Goal: Information Seeking & Learning: Learn about a topic

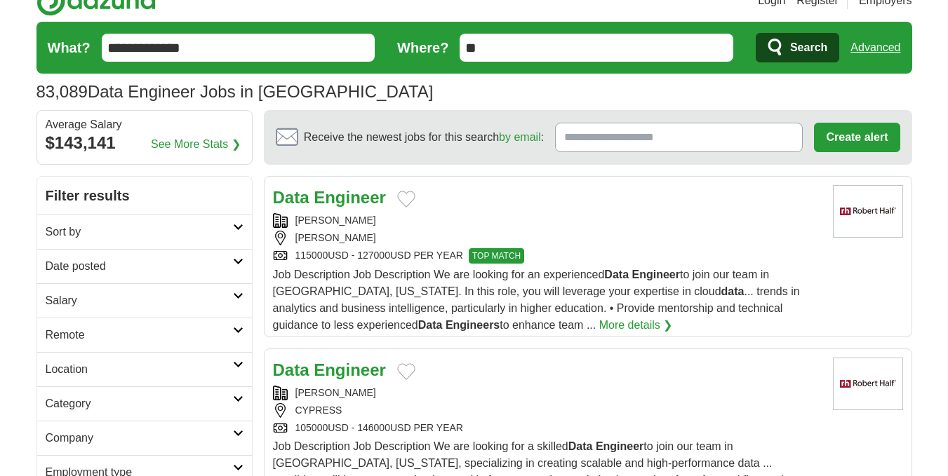
scroll to position [140, 0]
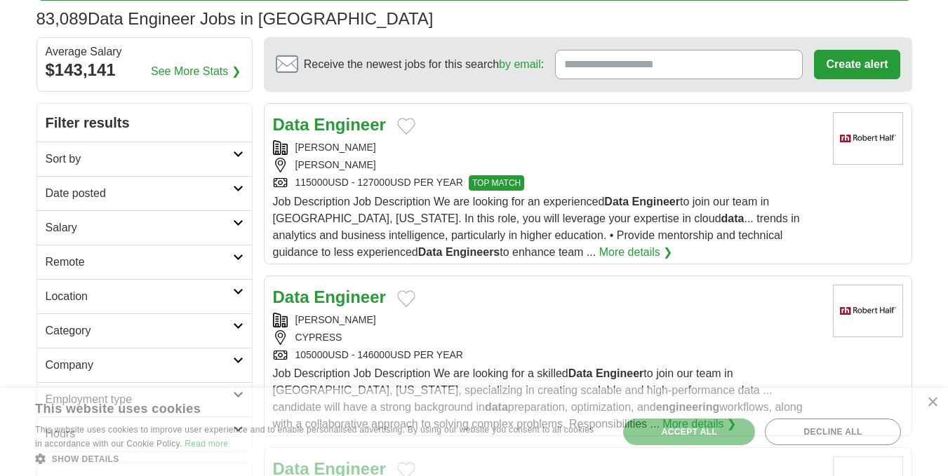
click at [170, 192] on h2 "Date posted" at bounding box center [139, 193] width 187 height 17
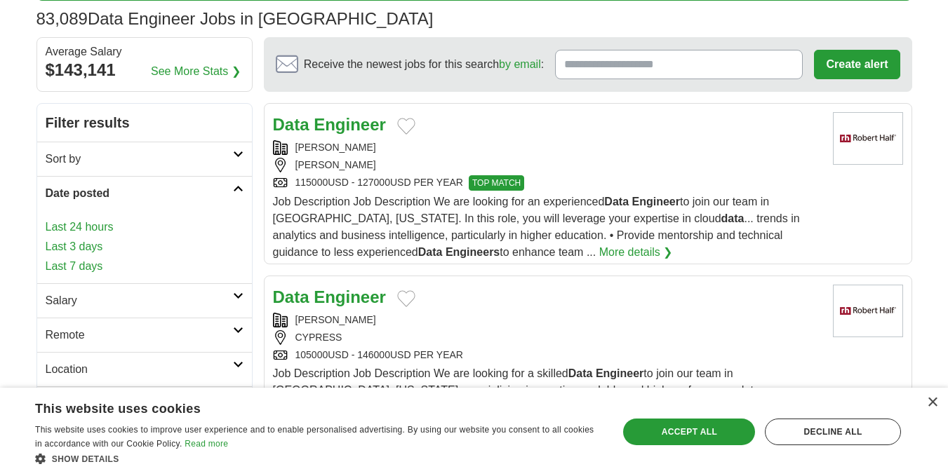
click at [82, 230] on link "Last 24 hours" at bounding box center [145, 227] width 198 height 17
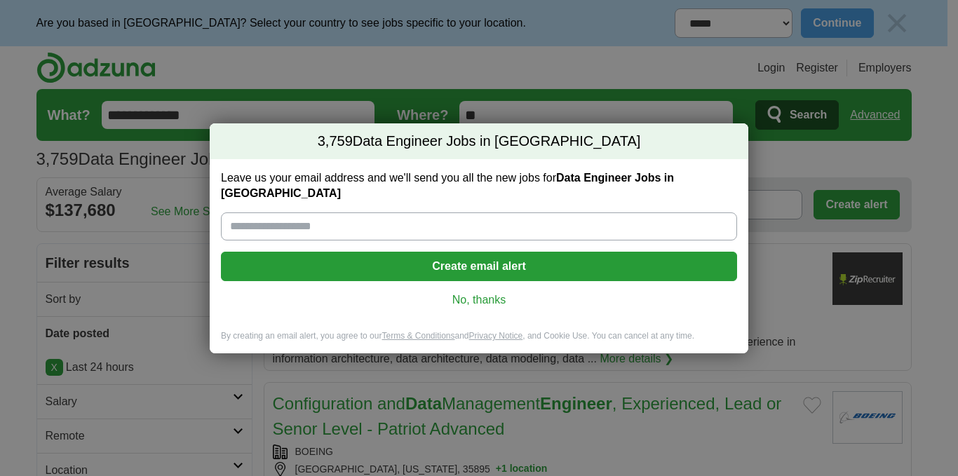
click at [485, 293] on link "No, thanks" at bounding box center [479, 300] width 494 height 15
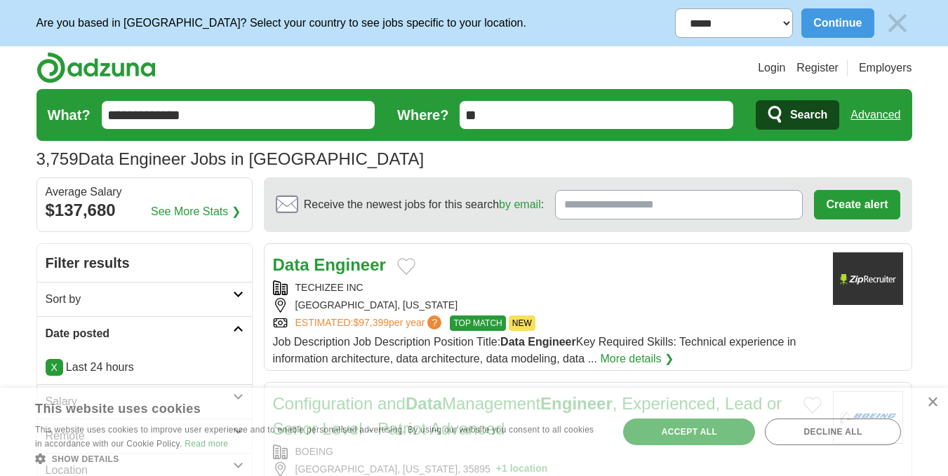
click at [98, 293] on h2 "Sort by" at bounding box center [139, 299] width 187 height 17
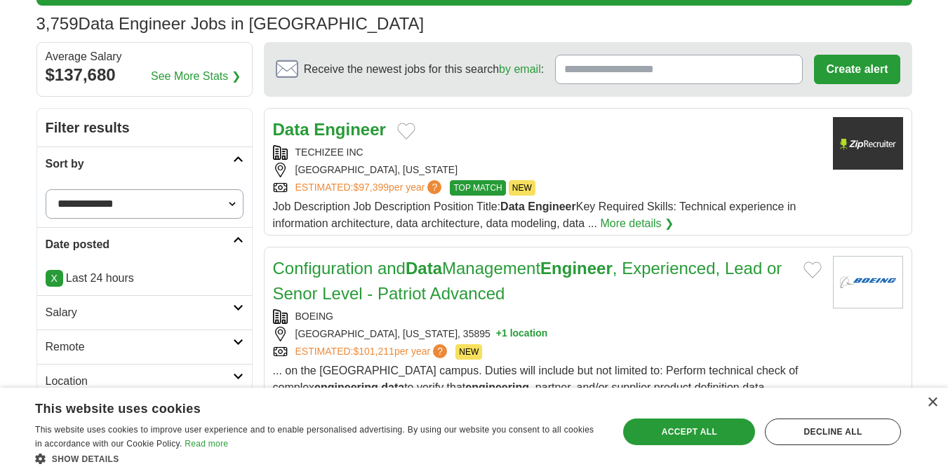
scroll to position [140, 0]
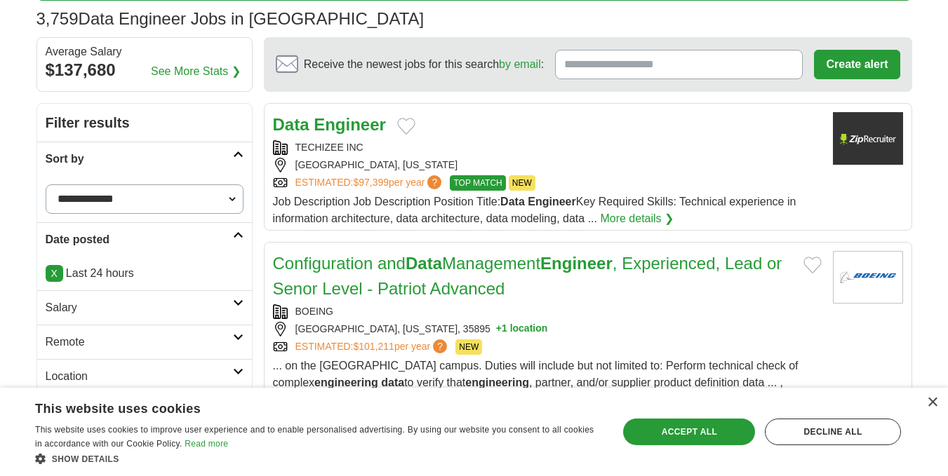
click at [180, 197] on select "**********" at bounding box center [145, 198] width 198 height 29
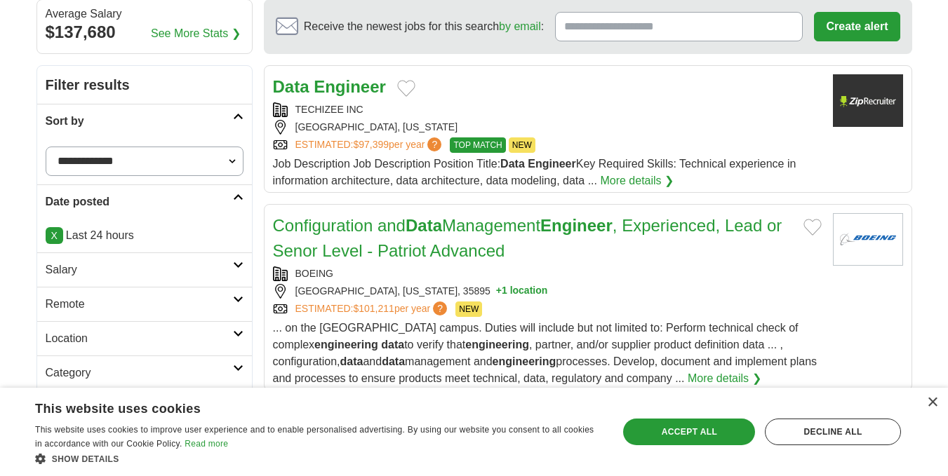
scroll to position [210, 0]
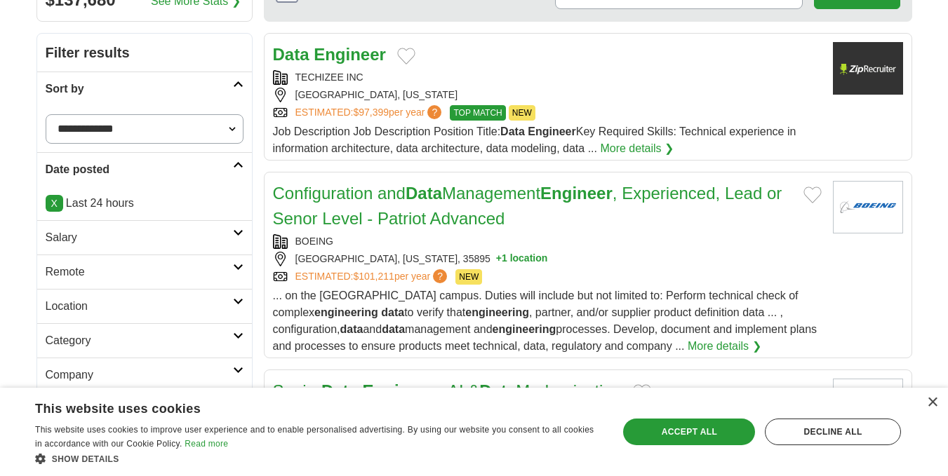
click at [88, 234] on h2 "Salary" at bounding box center [139, 237] width 187 height 17
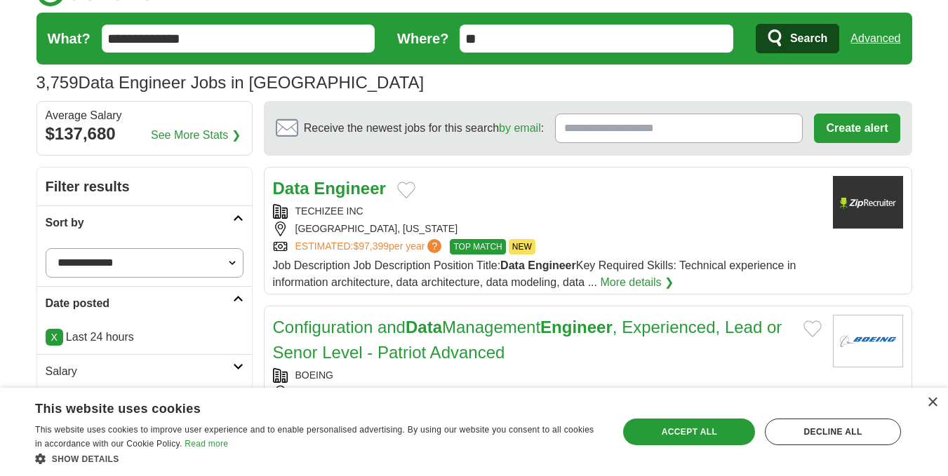
scroll to position [70, 0]
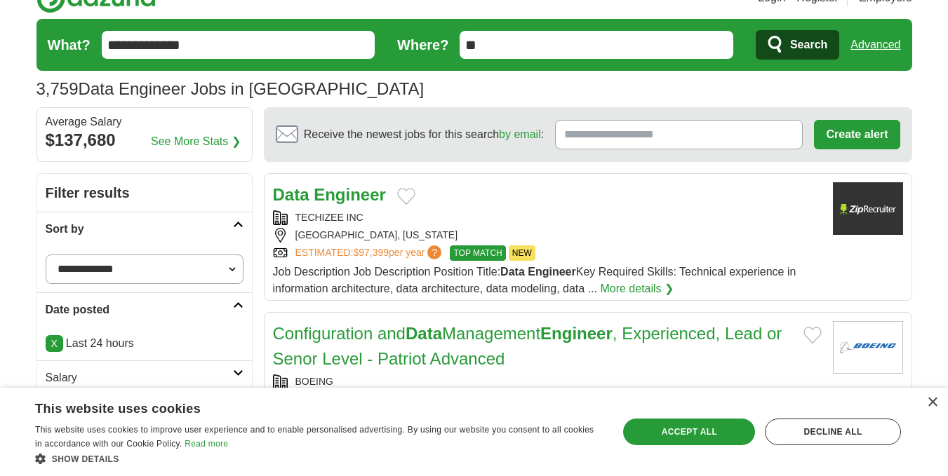
click at [229, 270] on select "**********" at bounding box center [145, 269] width 198 height 29
click at [46, 255] on select "**********" at bounding box center [145, 269] width 198 height 29
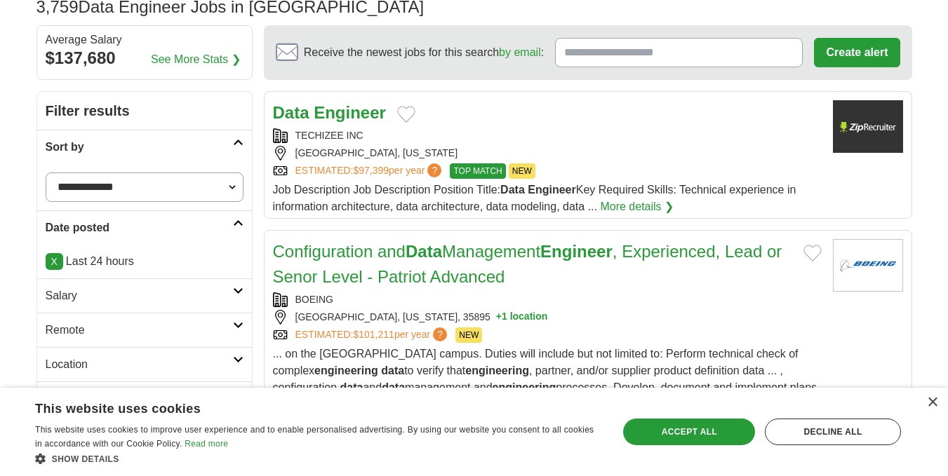
scroll to position [210, 0]
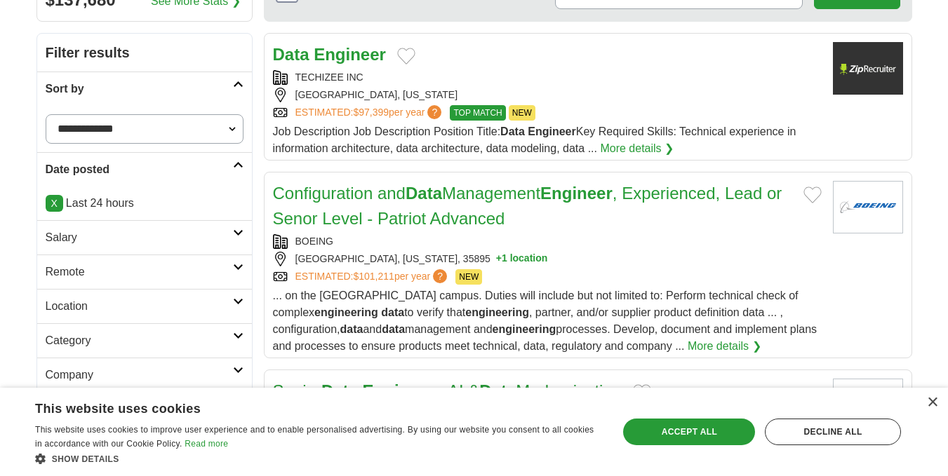
click at [134, 227] on link "Salary" at bounding box center [144, 237] width 215 height 34
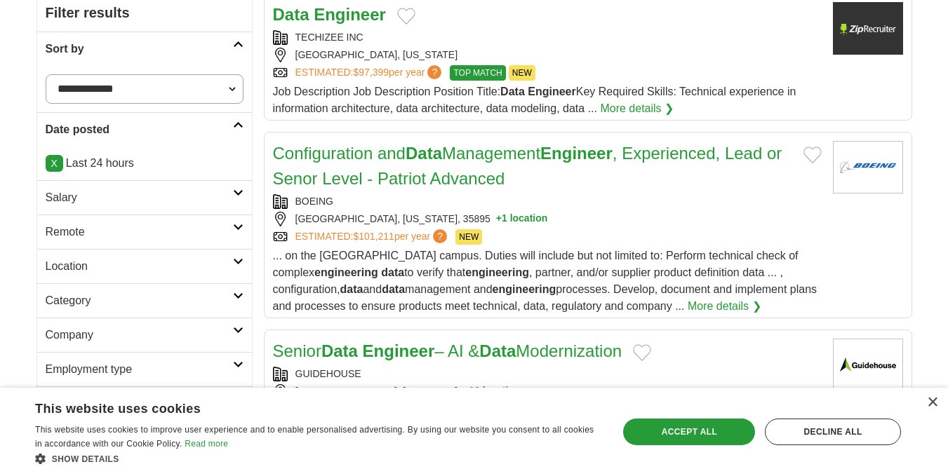
scroll to position [281, 0]
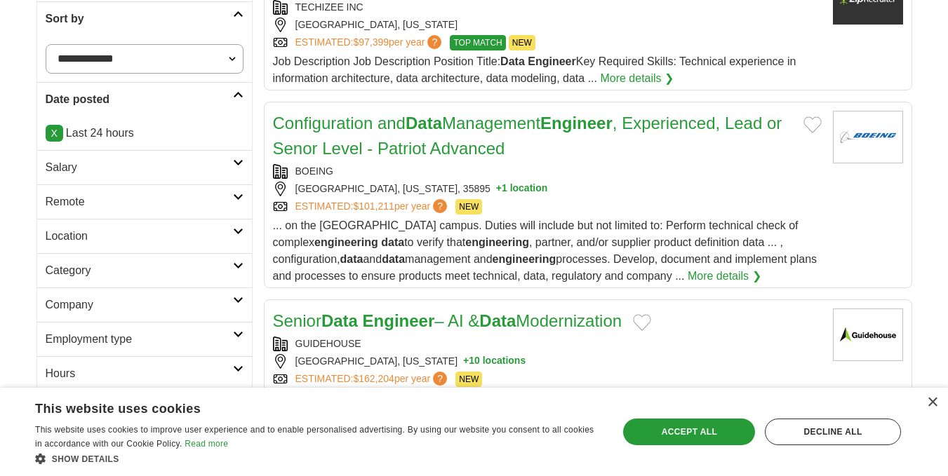
click at [109, 203] on h2 "Remote" at bounding box center [139, 202] width 187 height 17
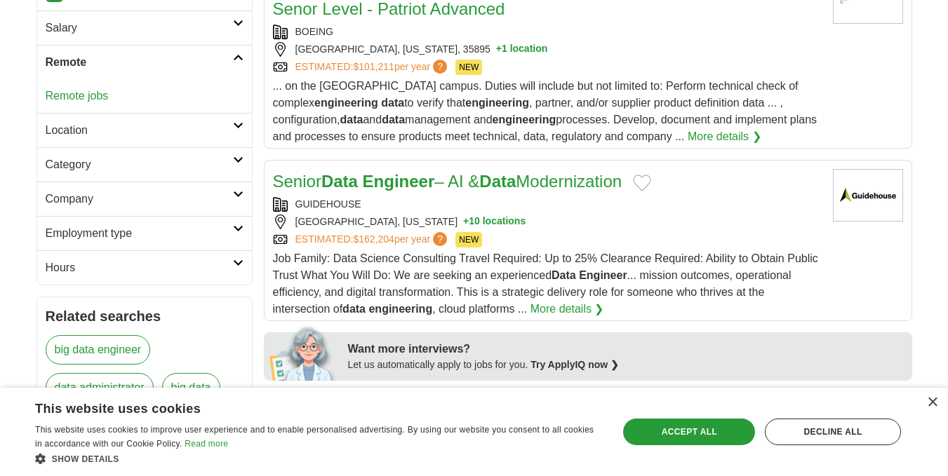
scroll to position [421, 0]
click at [92, 171] on h2 "Category" at bounding box center [139, 164] width 187 height 17
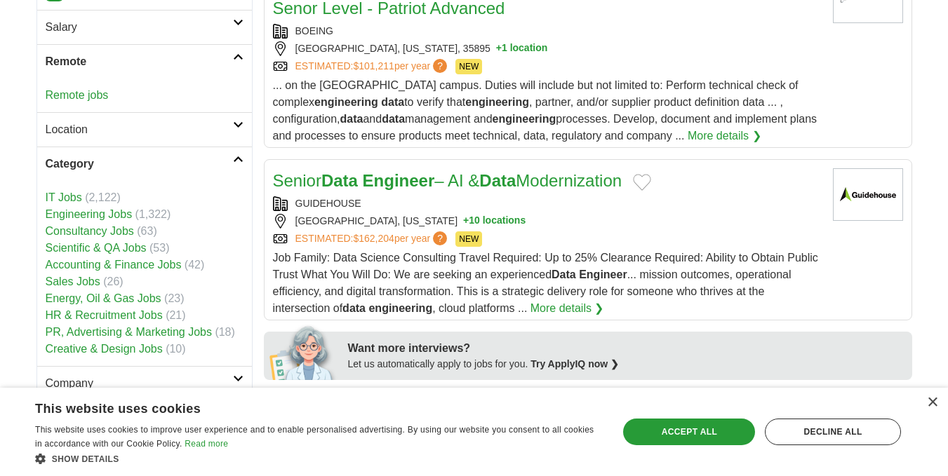
click at [89, 158] on h2 "Category" at bounding box center [139, 164] width 187 height 17
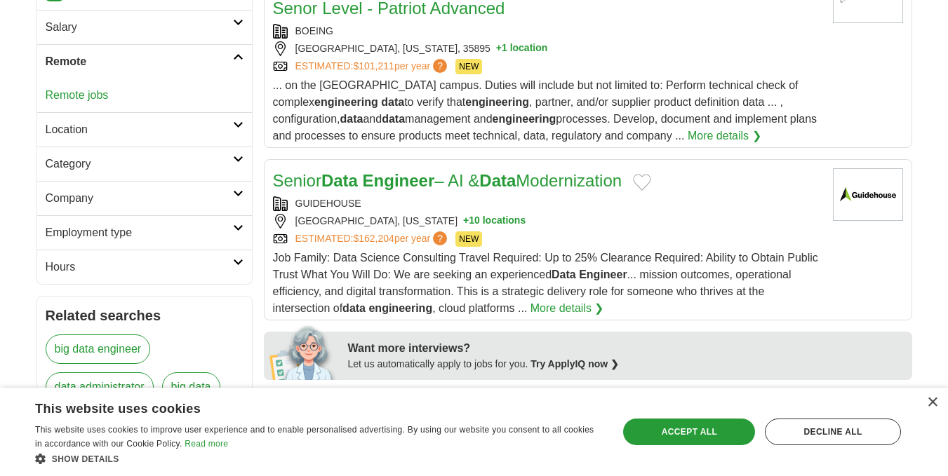
click at [86, 203] on h2 "Company" at bounding box center [139, 198] width 187 height 17
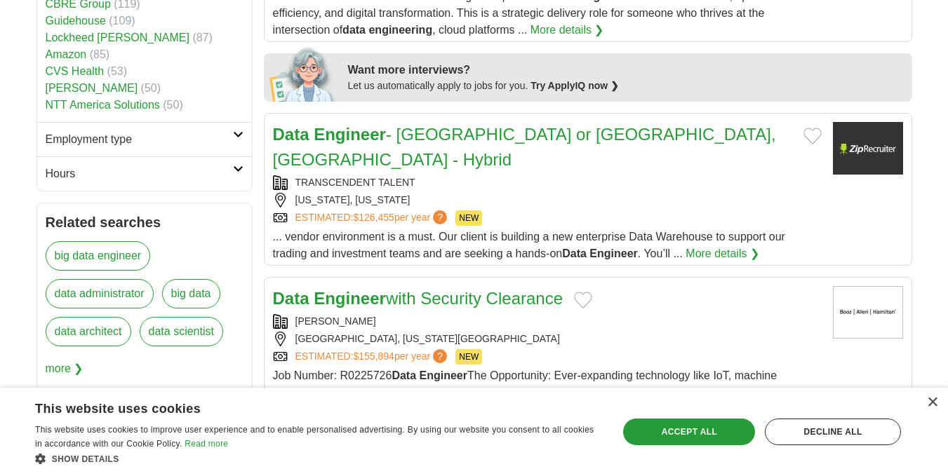
scroll to position [701, 0]
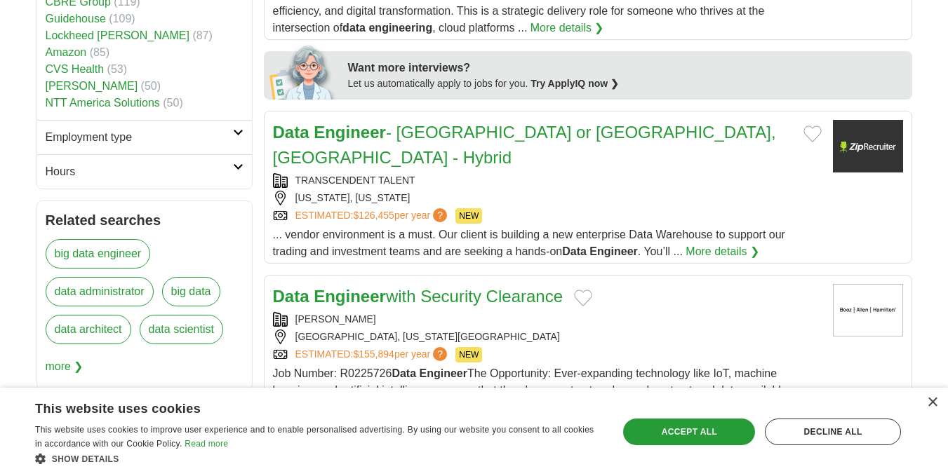
click at [107, 140] on h2 "Employment type" at bounding box center [139, 137] width 187 height 17
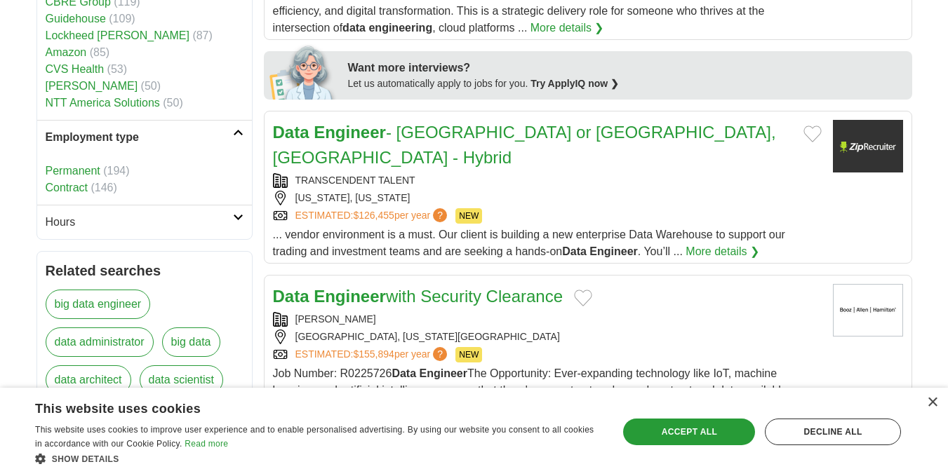
click at [103, 227] on h2 "Hours" at bounding box center [139, 222] width 187 height 17
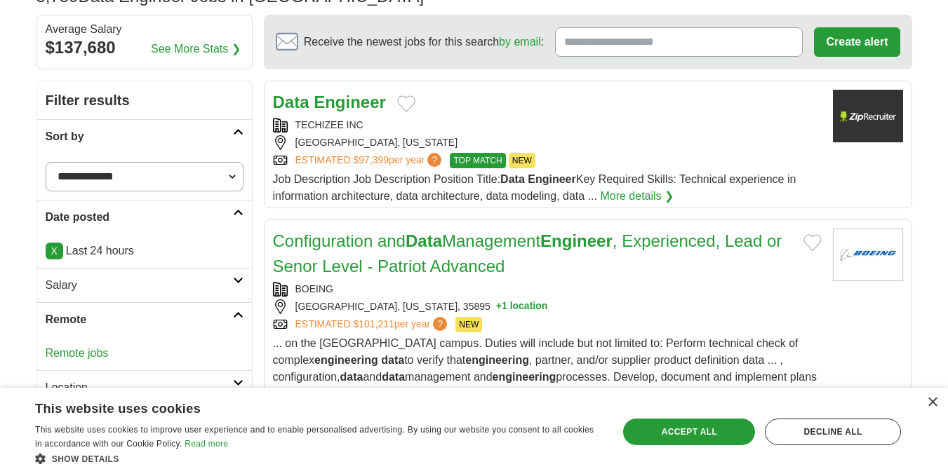
scroll to position [140, 0]
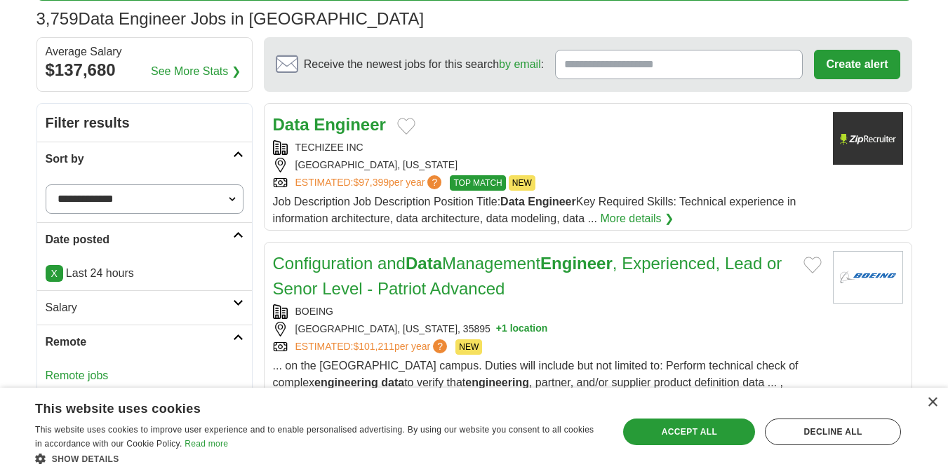
click at [638, 217] on link "More details ❯" at bounding box center [637, 218] width 74 height 17
